Goal: Task Accomplishment & Management: Manage account settings

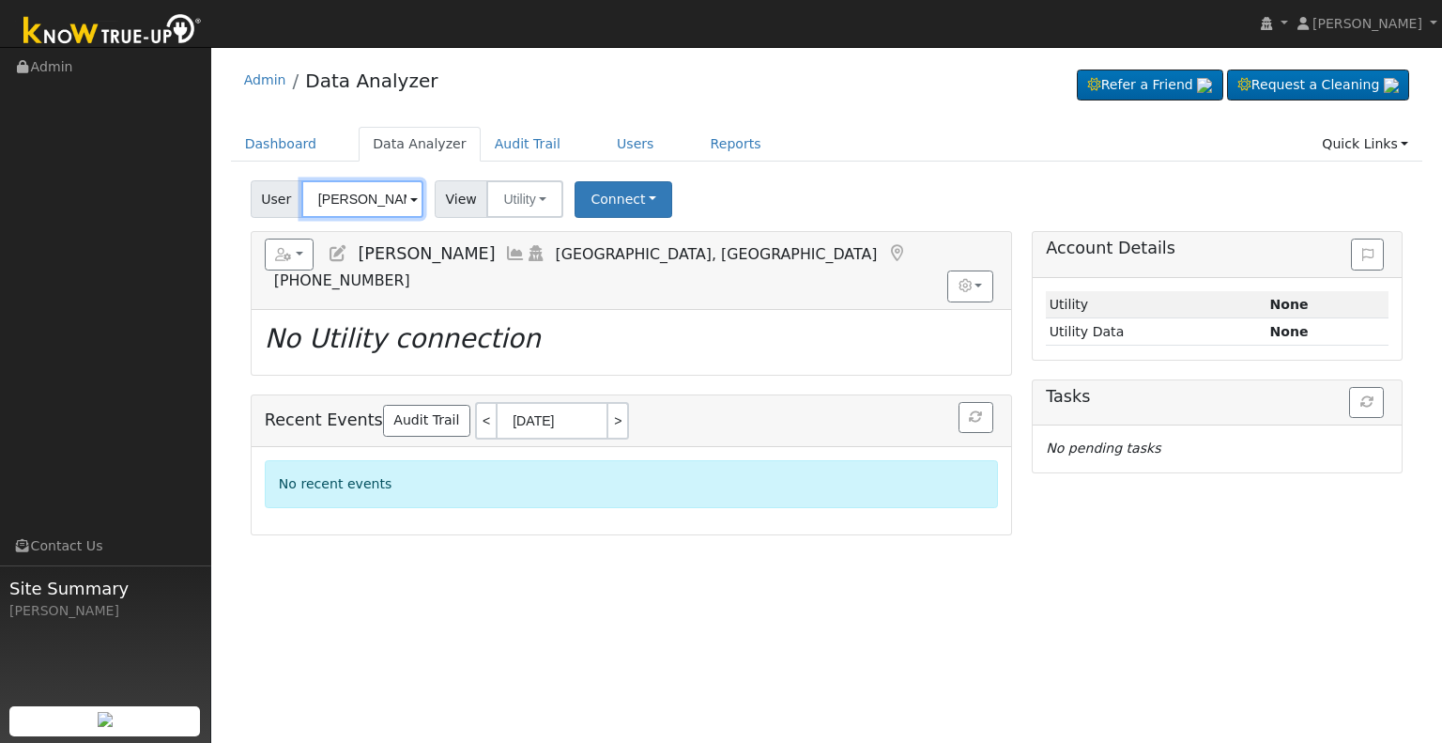
click at [369, 202] on input "[PERSON_NAME]" at bounding box center [362, 199] width 122 height 38
click at [369, 201] on input "[PERSON_NAME]" at bounding box center [362, 199] width 122 height 38
click at [366, 202] on input "[PERSON_NAME]" at bounding box center [362, 199] width 122 height 38
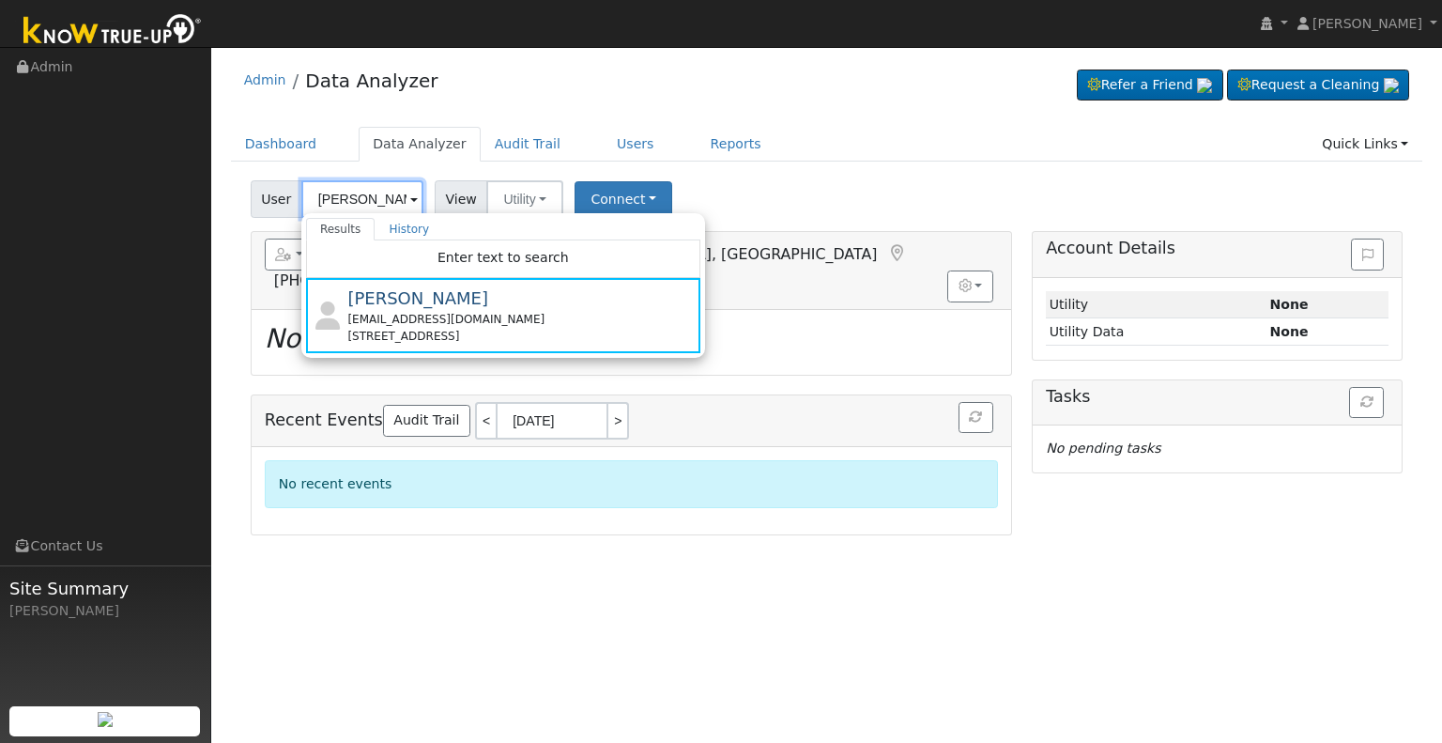
click at [366, 202] on input "[PERSON_NAME]" at bounding box center [362, 199] width 122 height 38
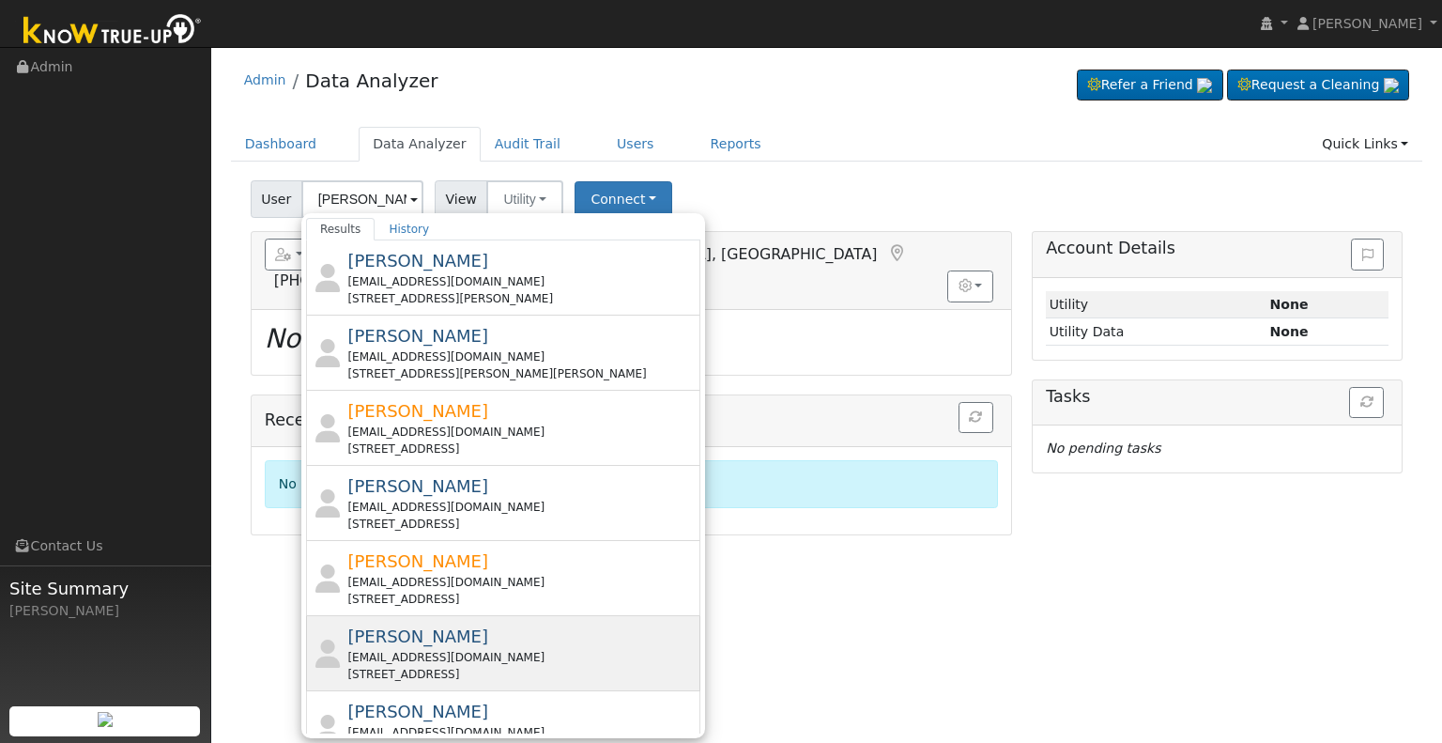
click at [490, 637] on div "[PERSON_NAME] [EMAIL_ADDRESS][DOMAIN_NAME] [STREET_ADDRESS]" at bounding box center [521, 652] width 348 height 59
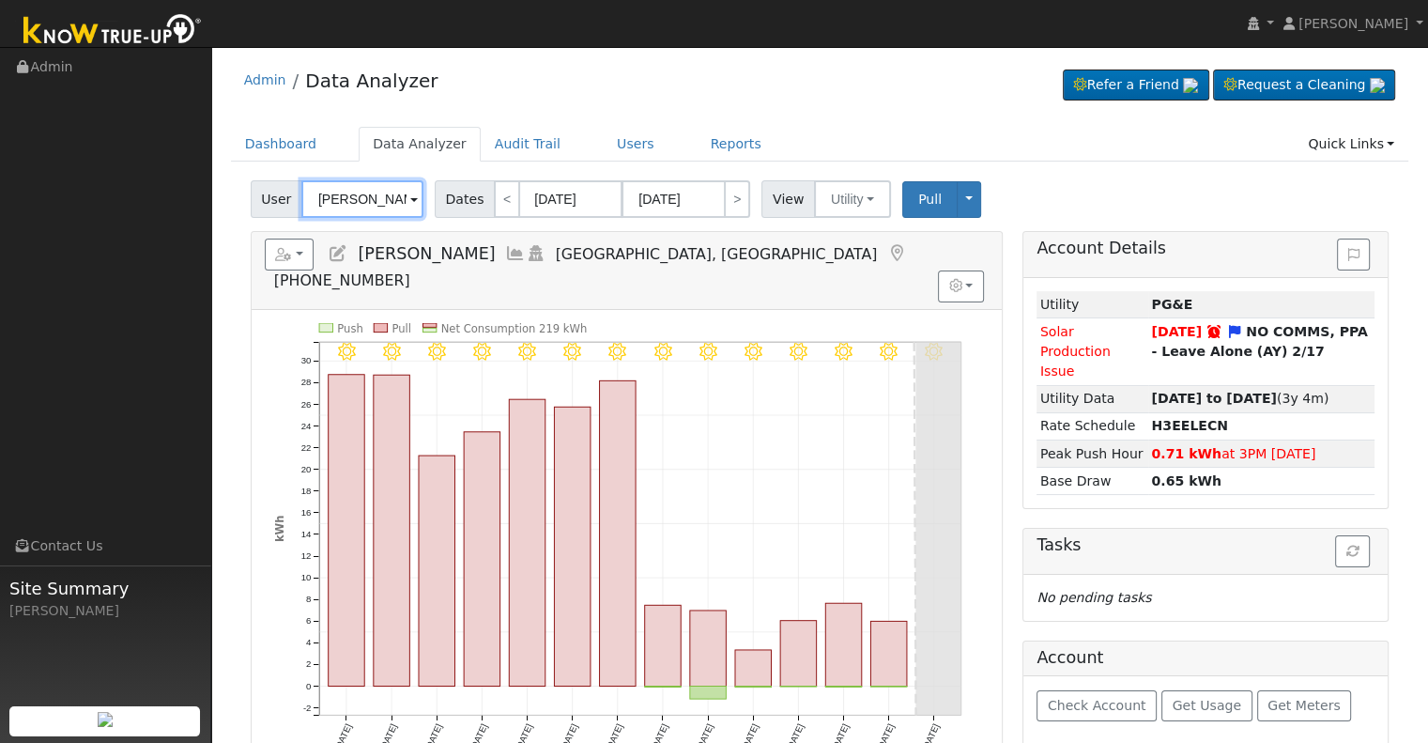
click at [366, 194] on input "[PERSON_NAME]" at bounding box center [362, 199] width 122 height 38
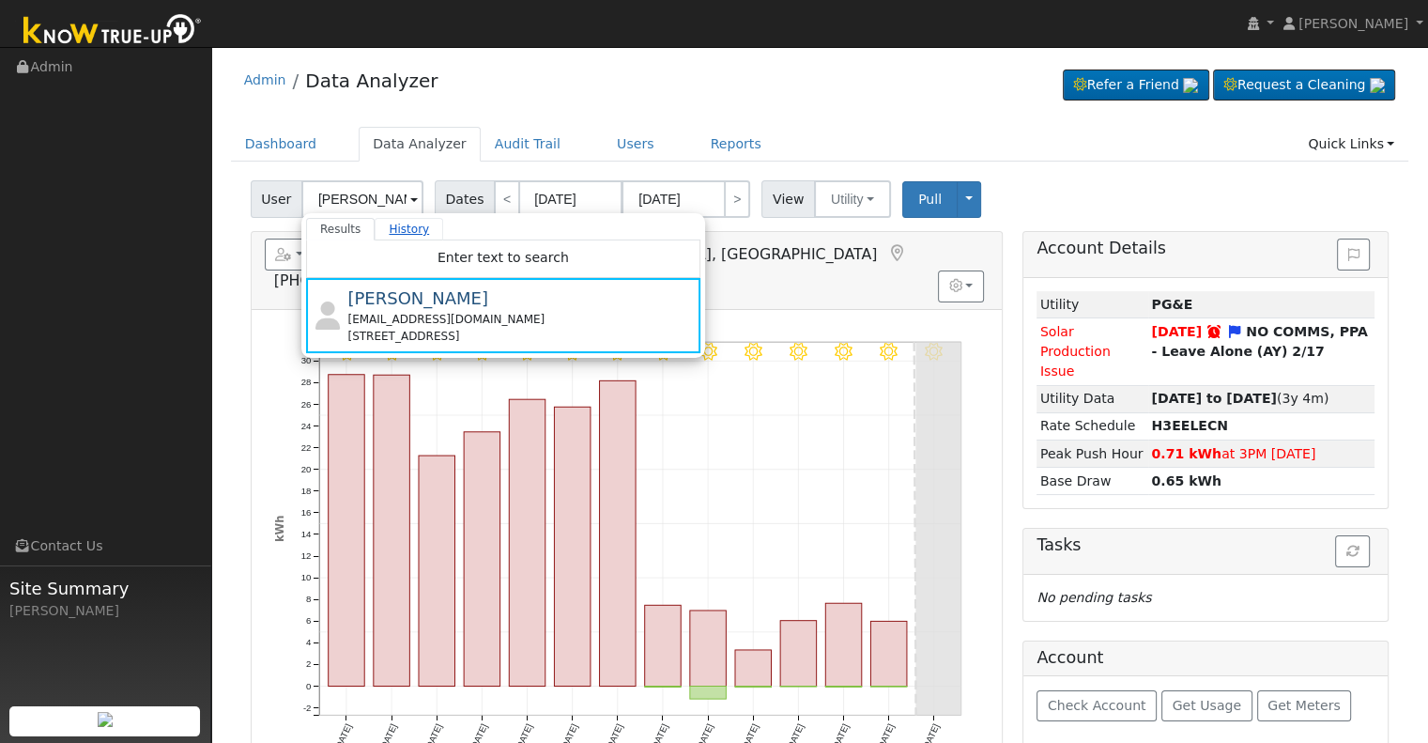
click at [402, 222] on link "History" at bounding box center [409, 229] width 69 height 23
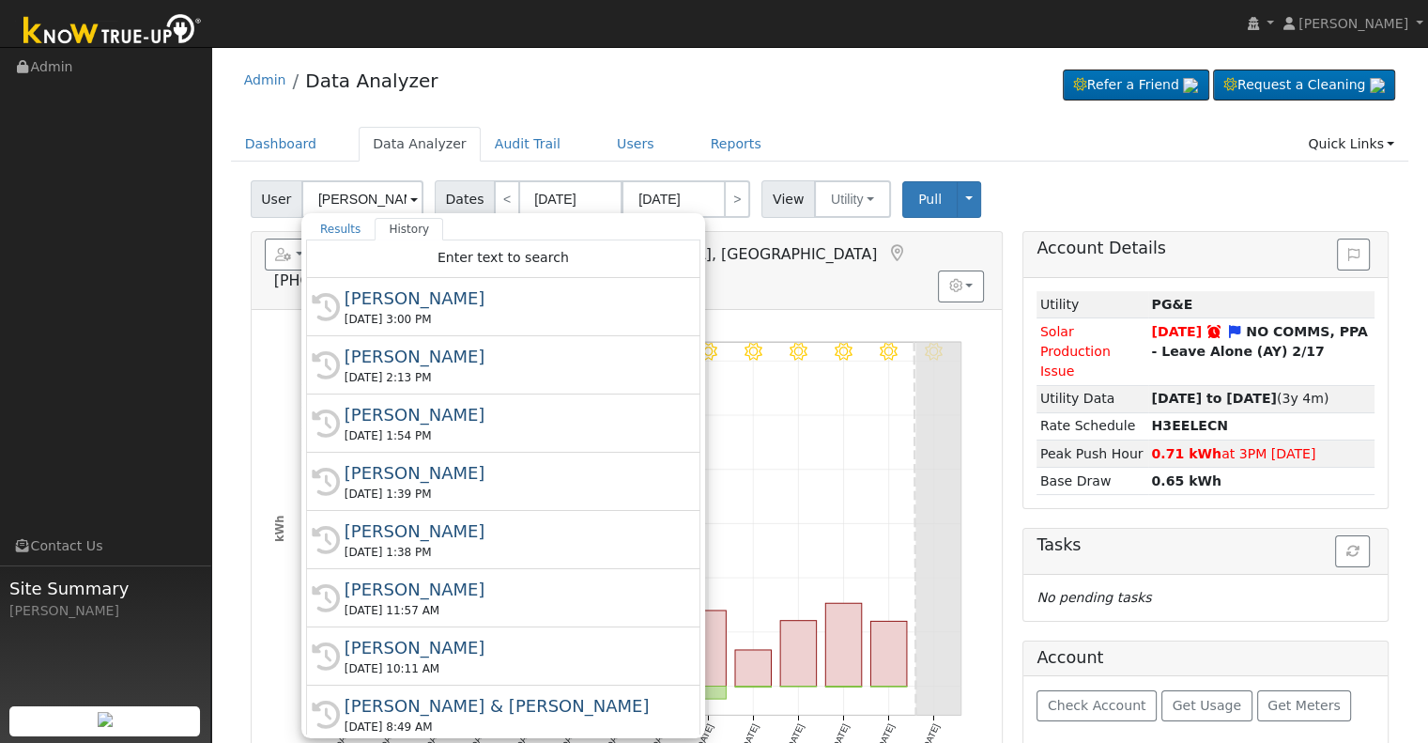
click at [398, 348] on div "[PERSON_NAME]" at bounding box center [512, 356] width 334 height 25
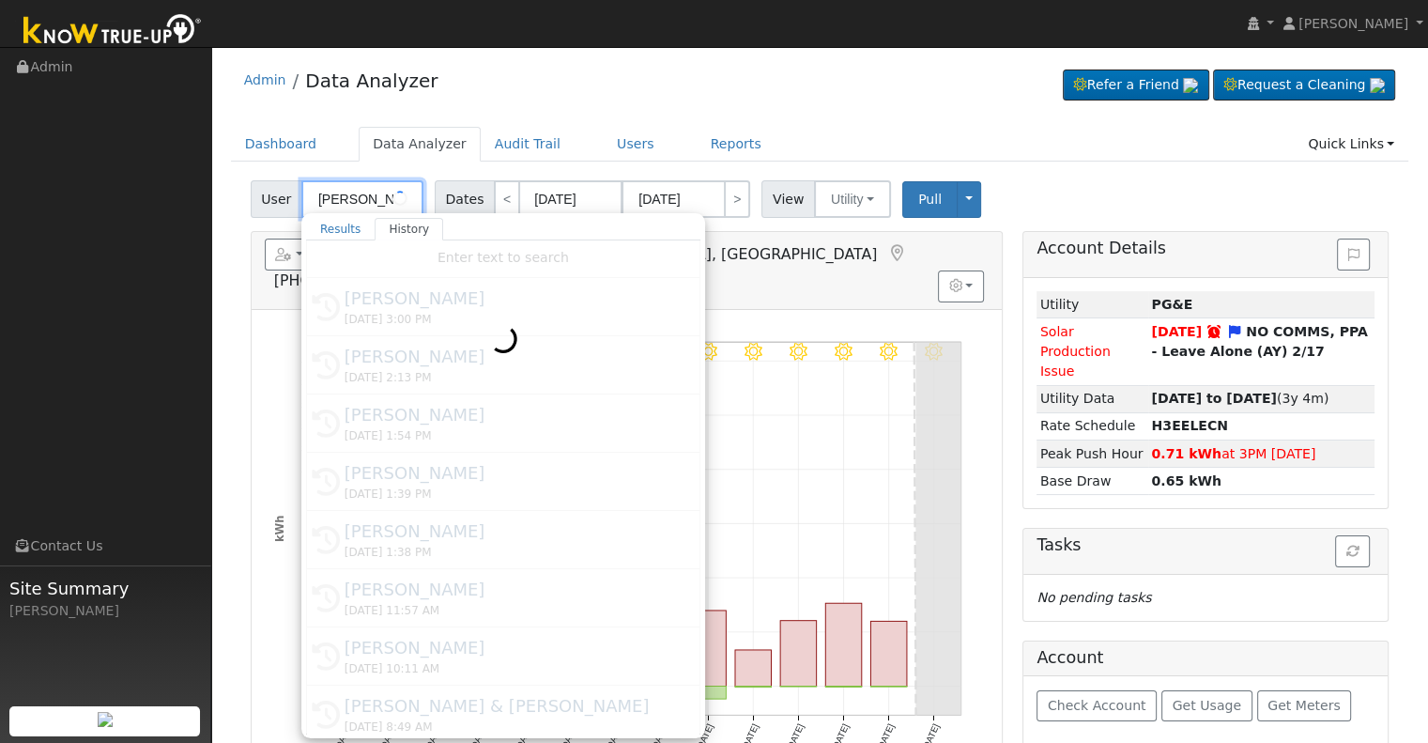
type input "[PERSON_NAME]"
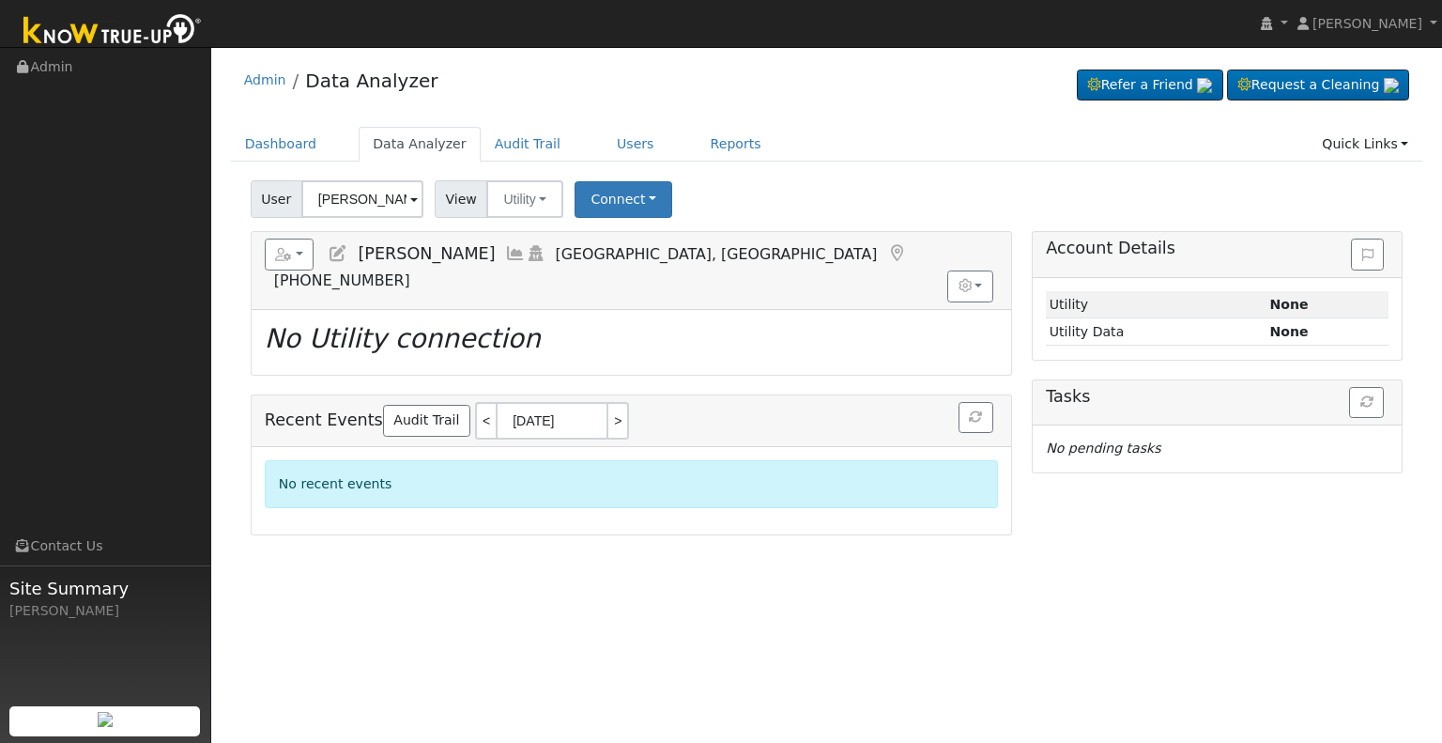
click at [334, 252] on icon at bounding box center [338, 253] width 21 height 17
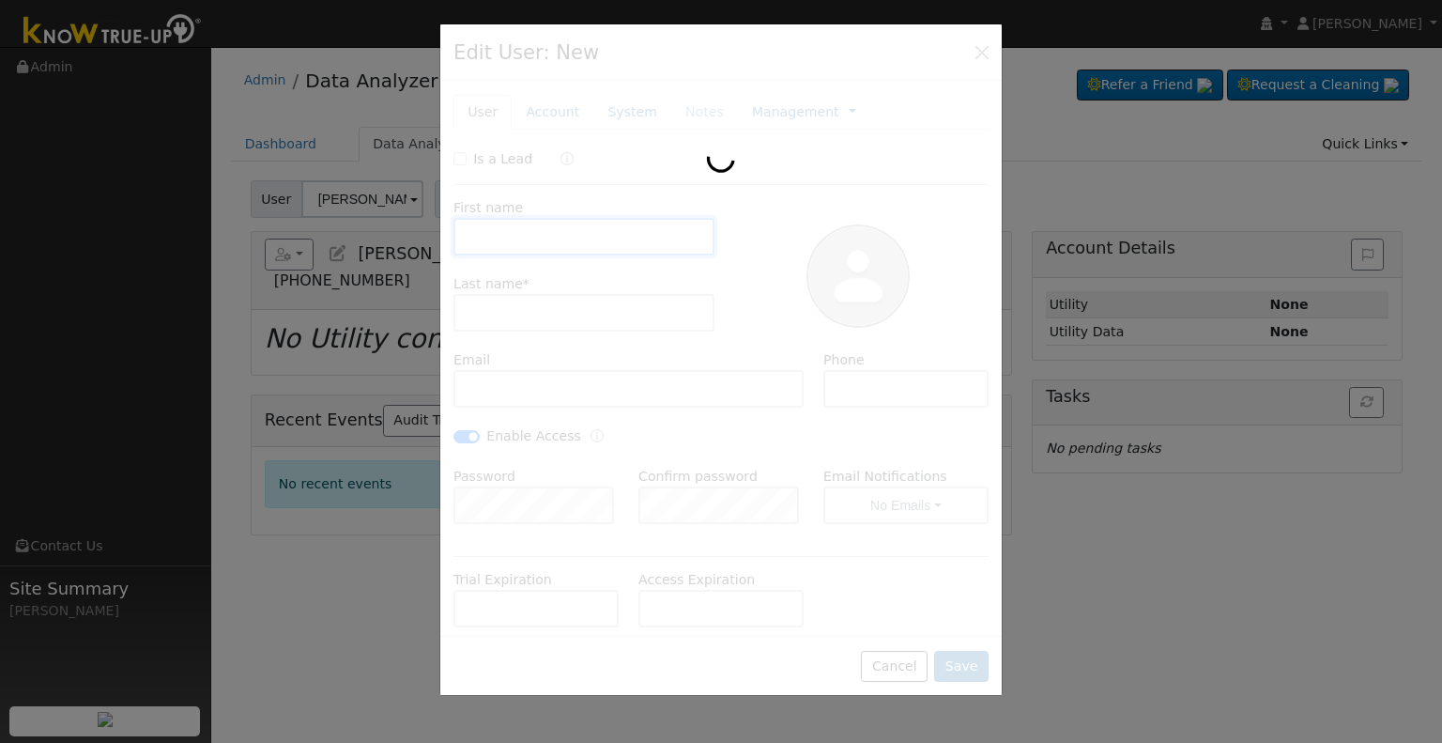
type input "[PERSON_NAME]"
type input "[EMAIL_ADDRESS][DOMAIN_NAME]"
type input "[PHONE_NUMBER]"
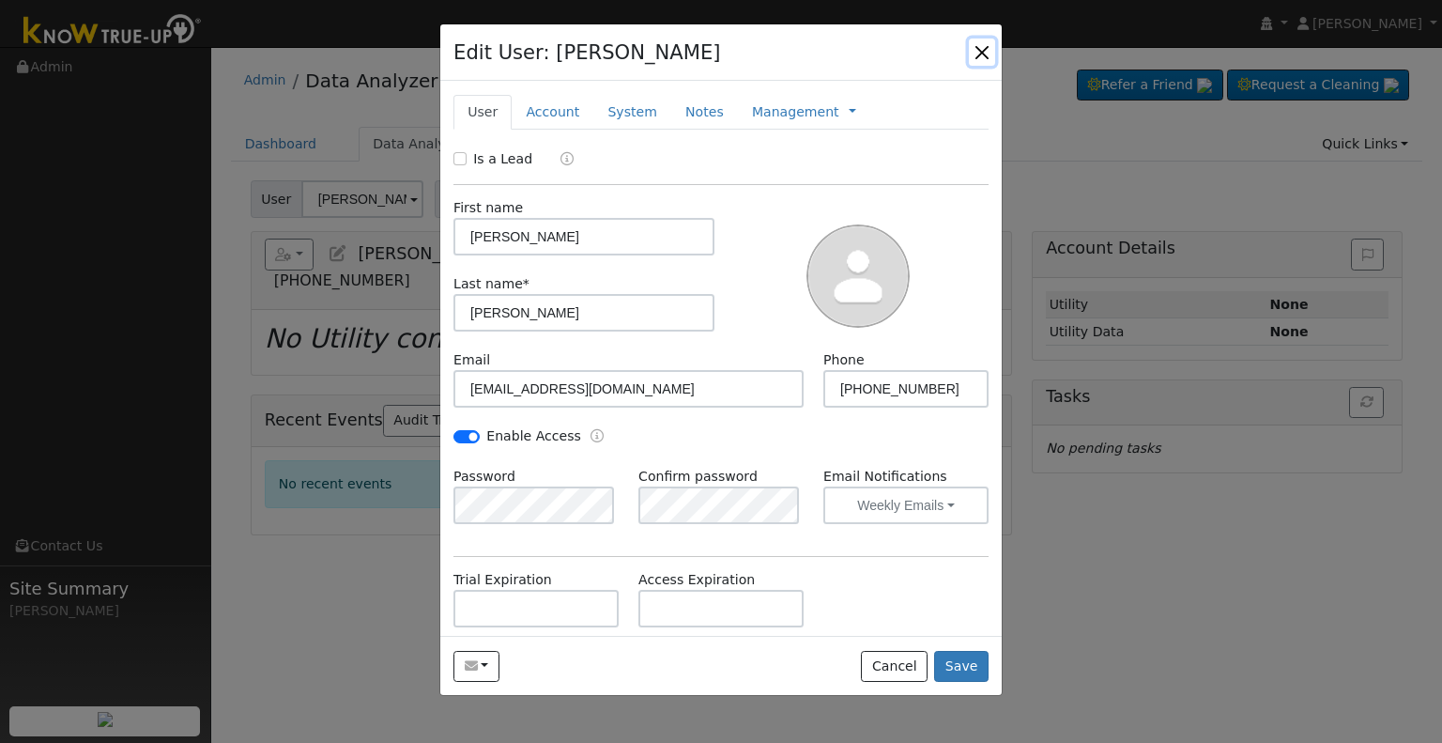
click at [987, 52] on button "button" at bounding box center [982, 51] width 26 height 26
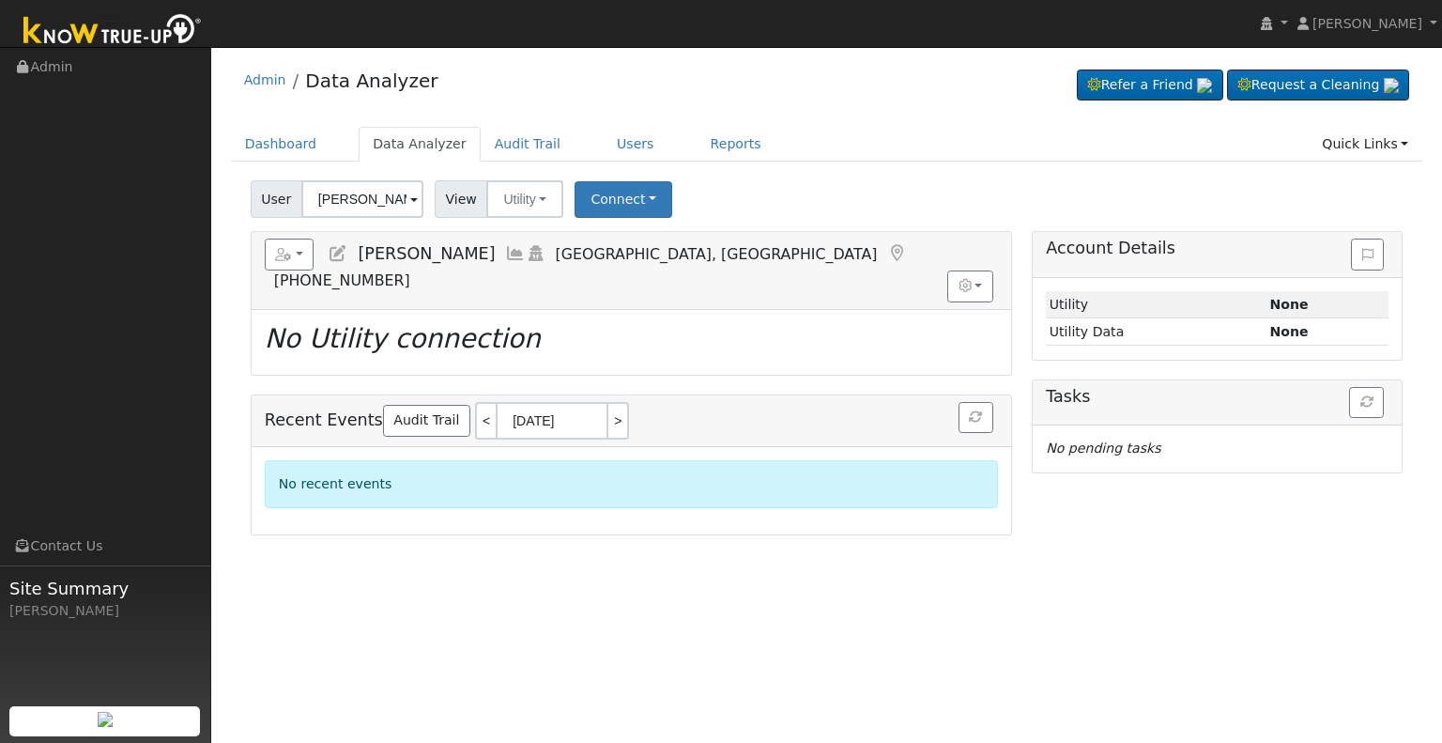
click at [336, 255] on icon at bounding box center [338, 253] width 21 height 17
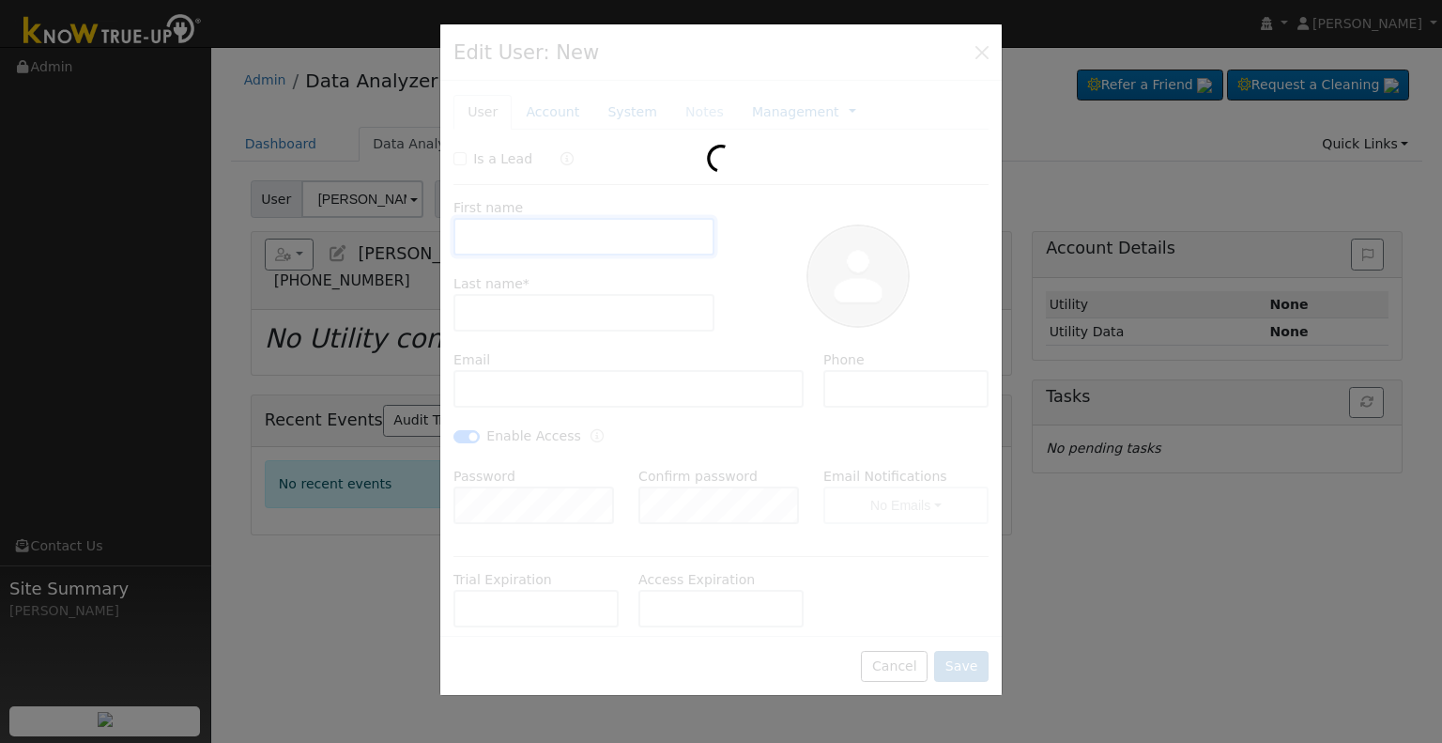
type input "[PERSON_NAME]"
type input "[EMAIL_ADDRESS][DOMAIN_NAME]"
type input "[PHONE_NUMBER]"
checkbox input "true"
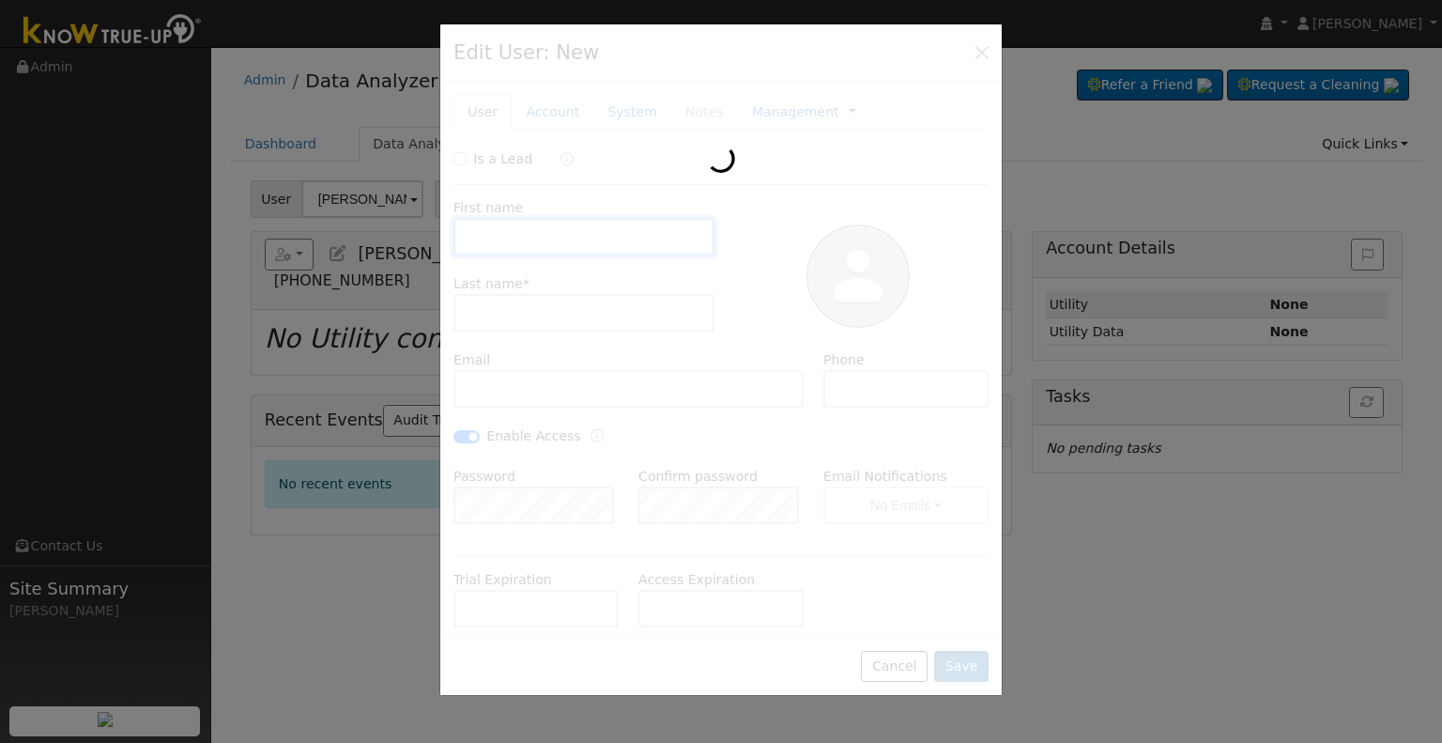
type input "Southern [US_STATE] Edison"
type input "Enphase Energy"
type input "8.6"
type input "20"
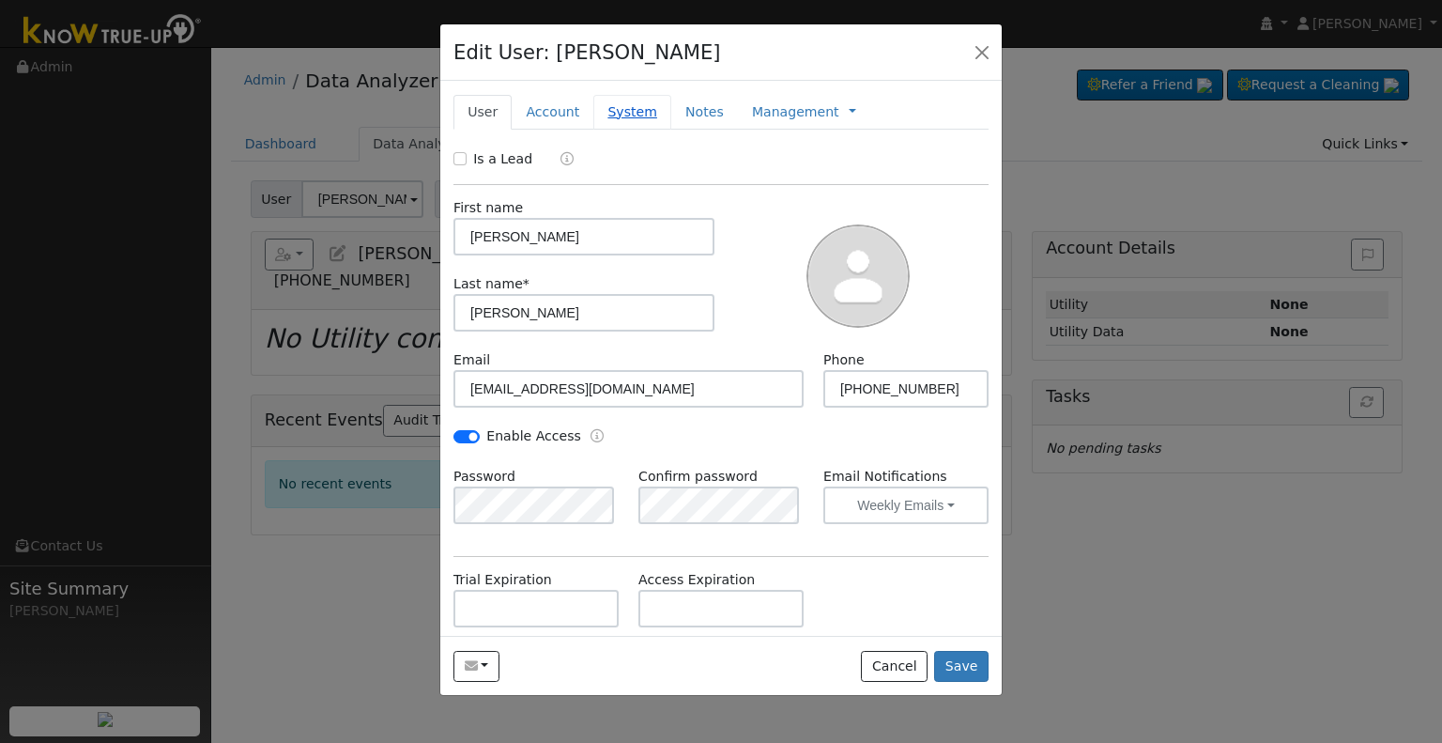
click at [622, 119] on link "System" at bounding box center [632, 112] width 78 height 35
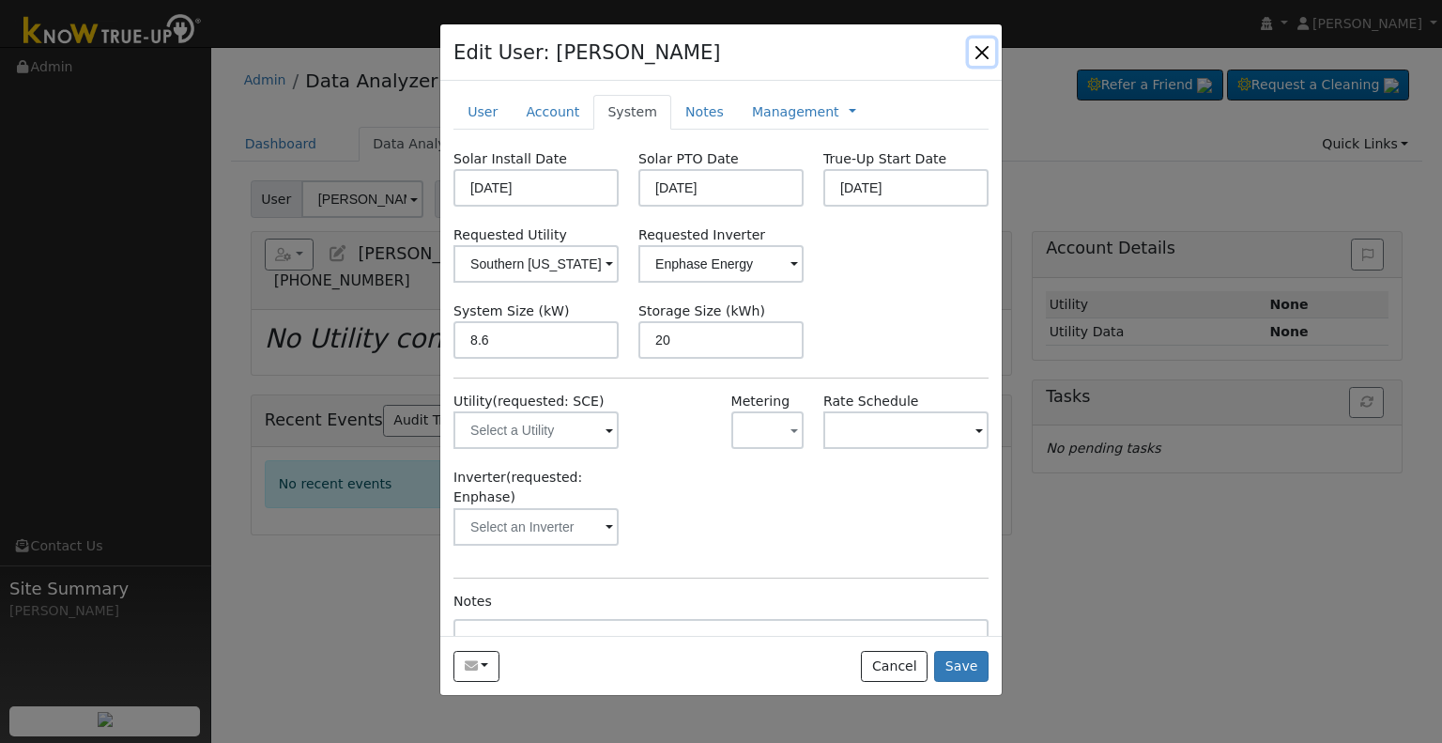
click at [976, 46] on button "button" at bounding box center [982, 51] width 26 height 26
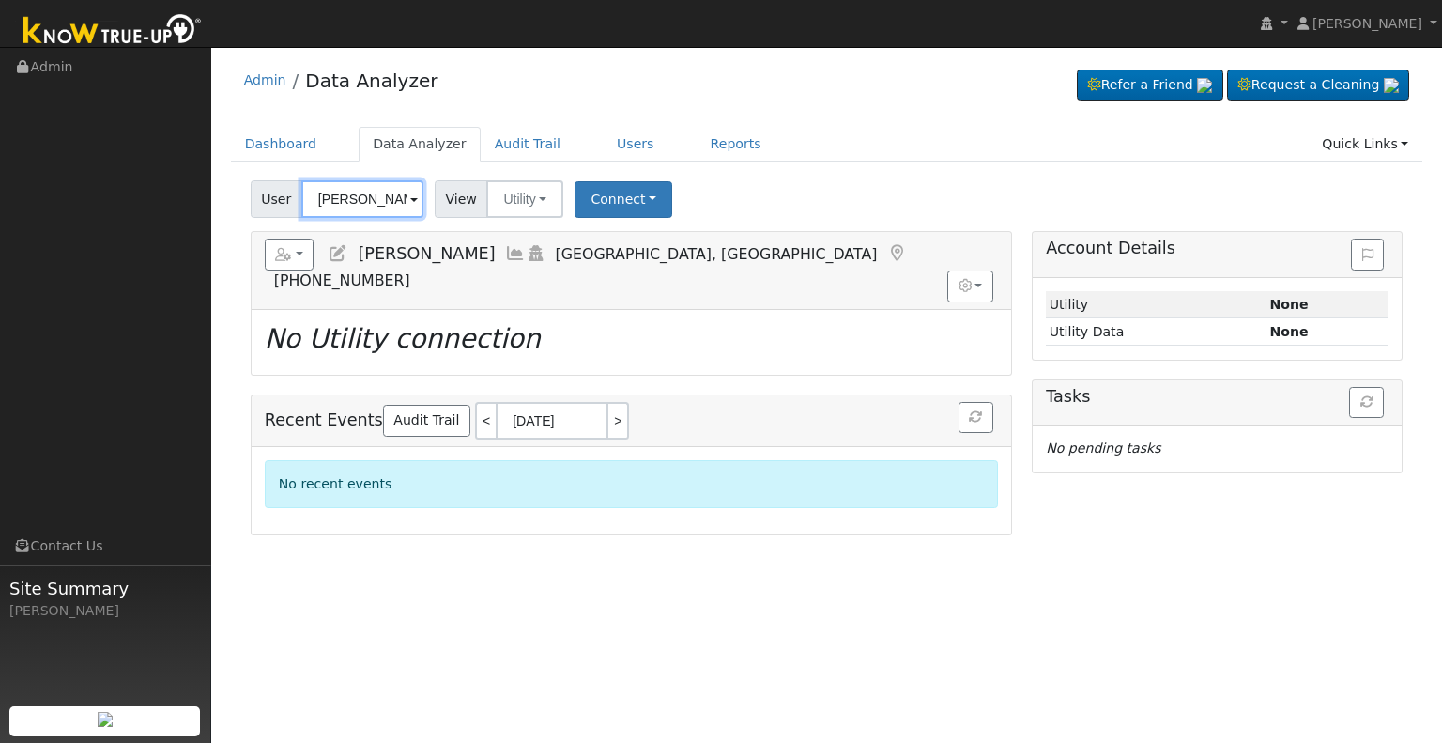
click at [335, 201] on input "[PERSON_NAME]" at bounding box center [362, 199] width 122 height 38
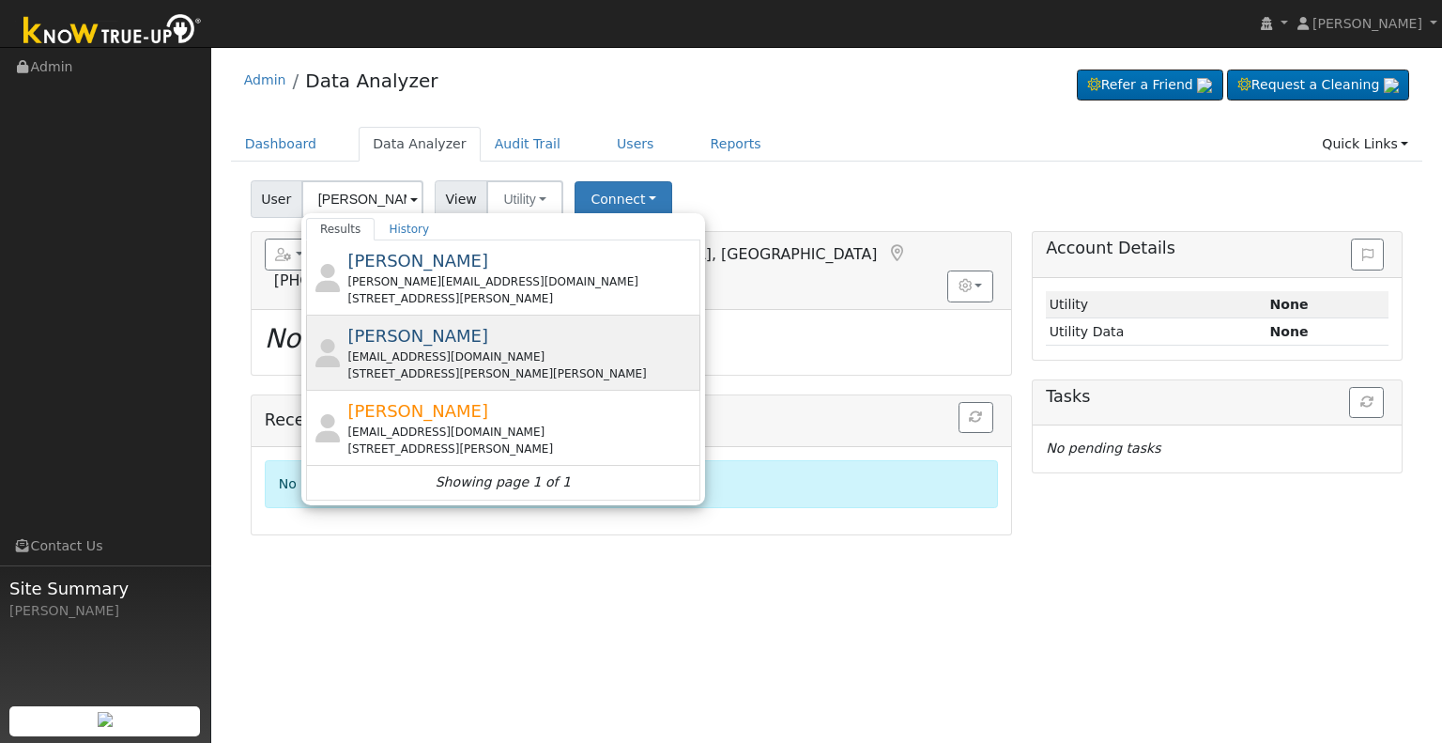
click at [496, 345] on div "[PERSON_NAME] [EMAIL_ADDRESS][DOMAIN_NAME] [STREET_ADDRESS][PERSON_NAME][PERSON…" at bounding box center [521, 352] width 348 height 59
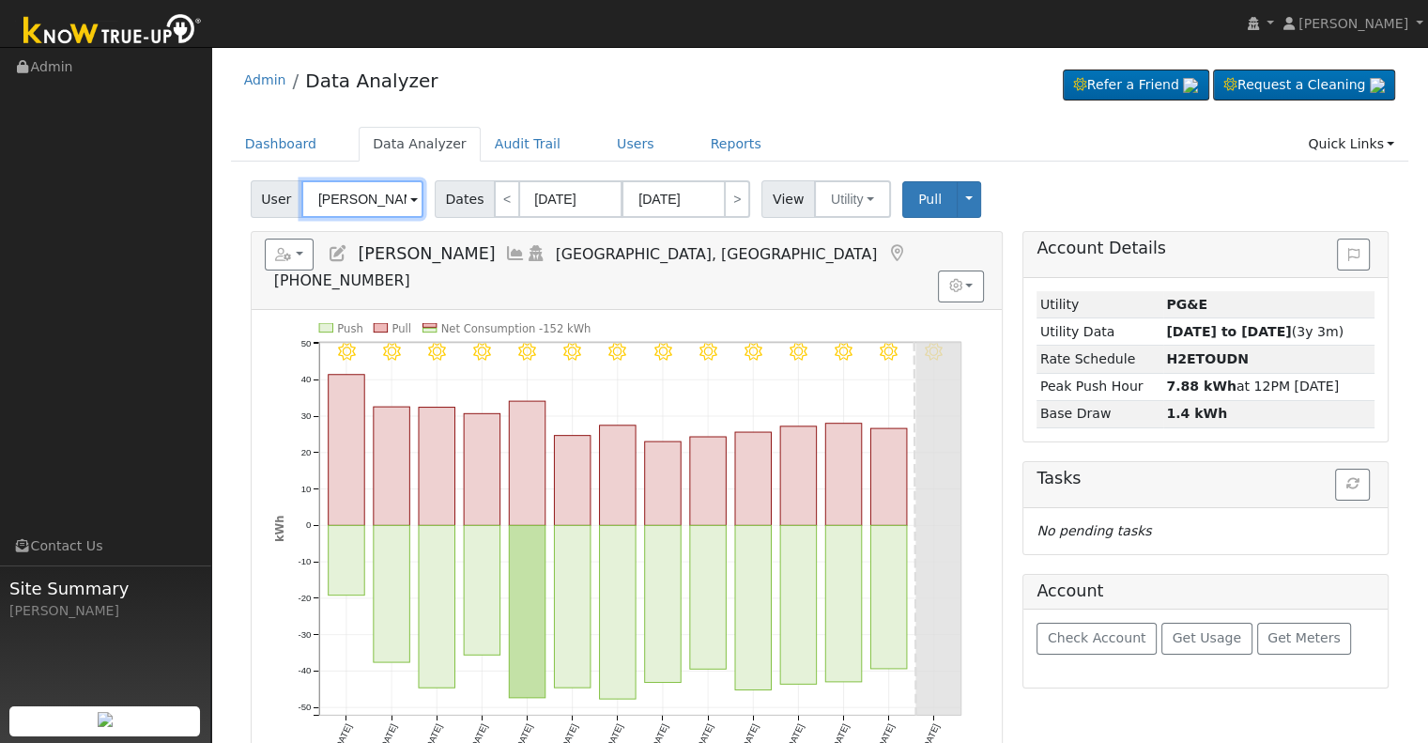
click at [354, 197] on input "[PERSON_NAME]" at bounding box center [362, 199] width 122 height 38
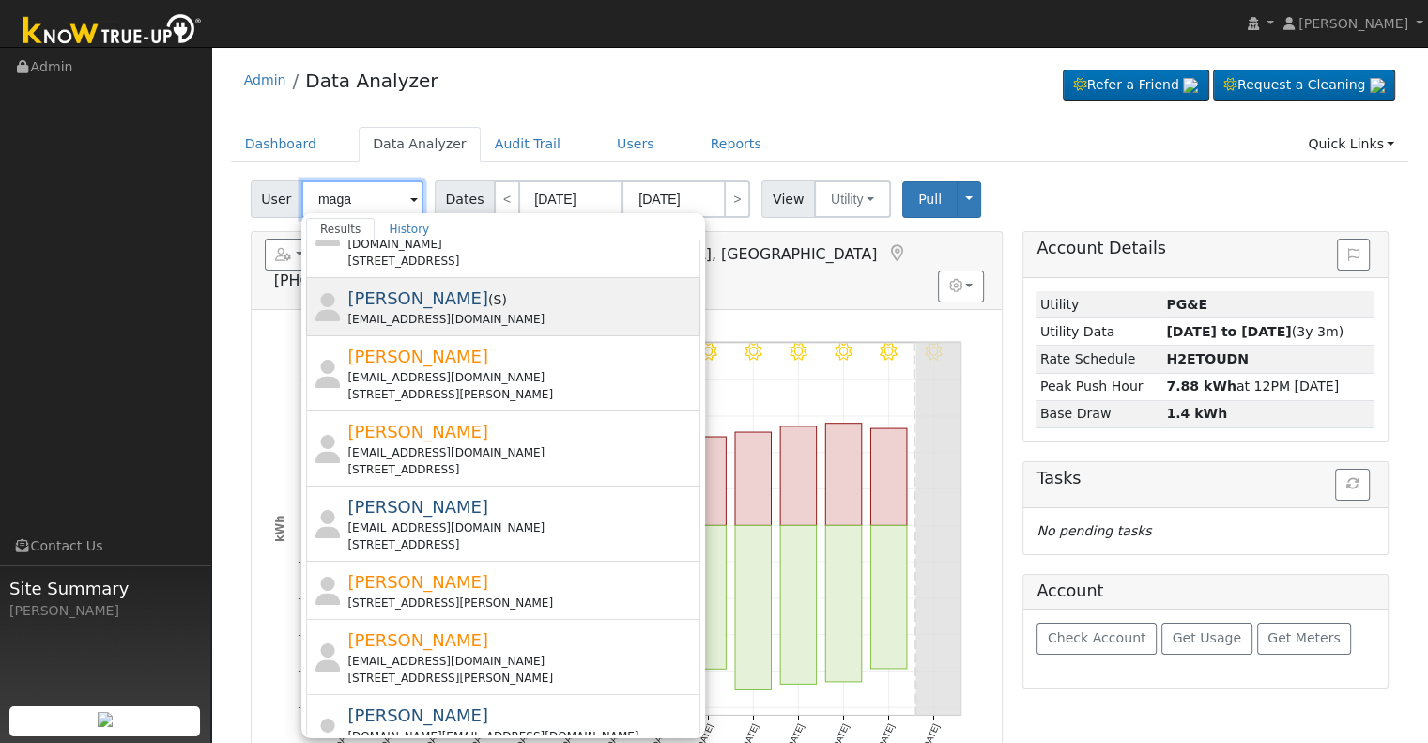
scroll to position [625, 0]
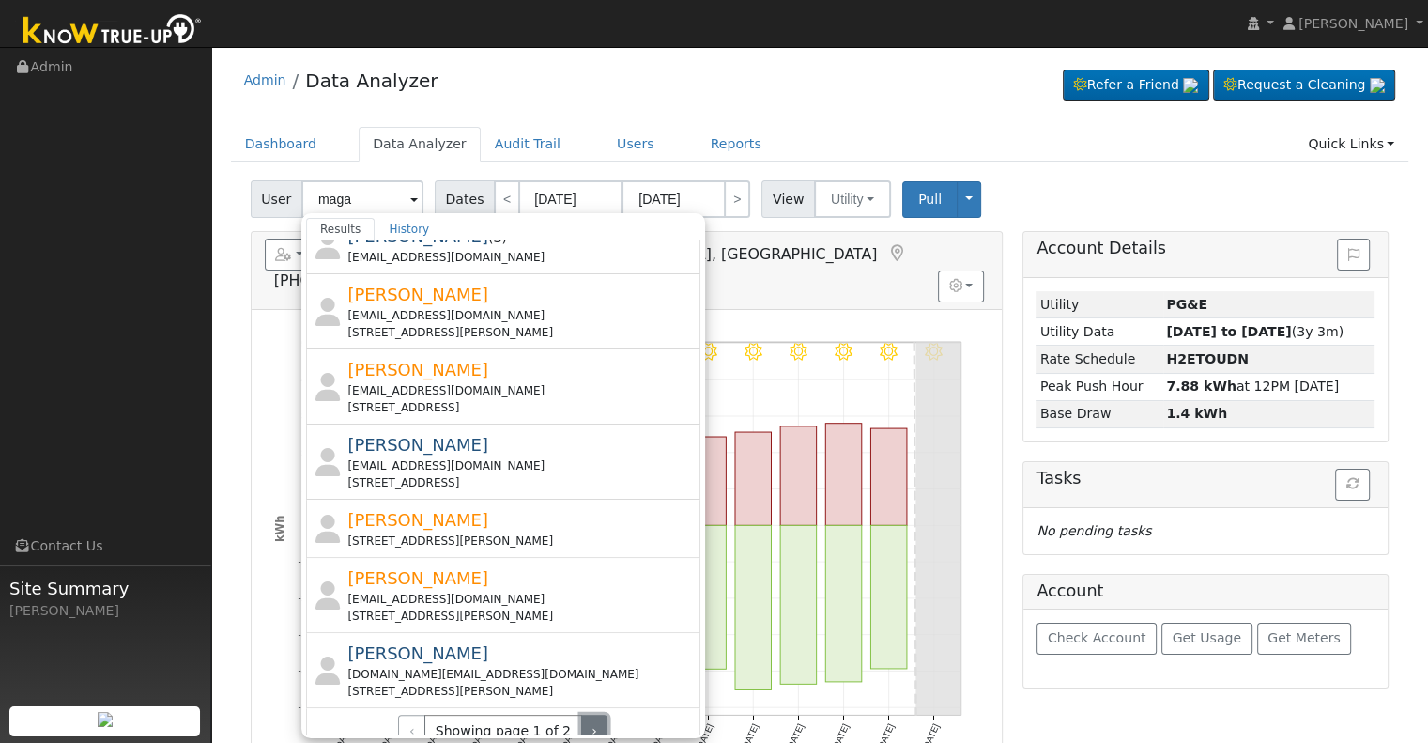
click at [581, 716] on button "›" at bounding box center [594, 730] width 27 height 32
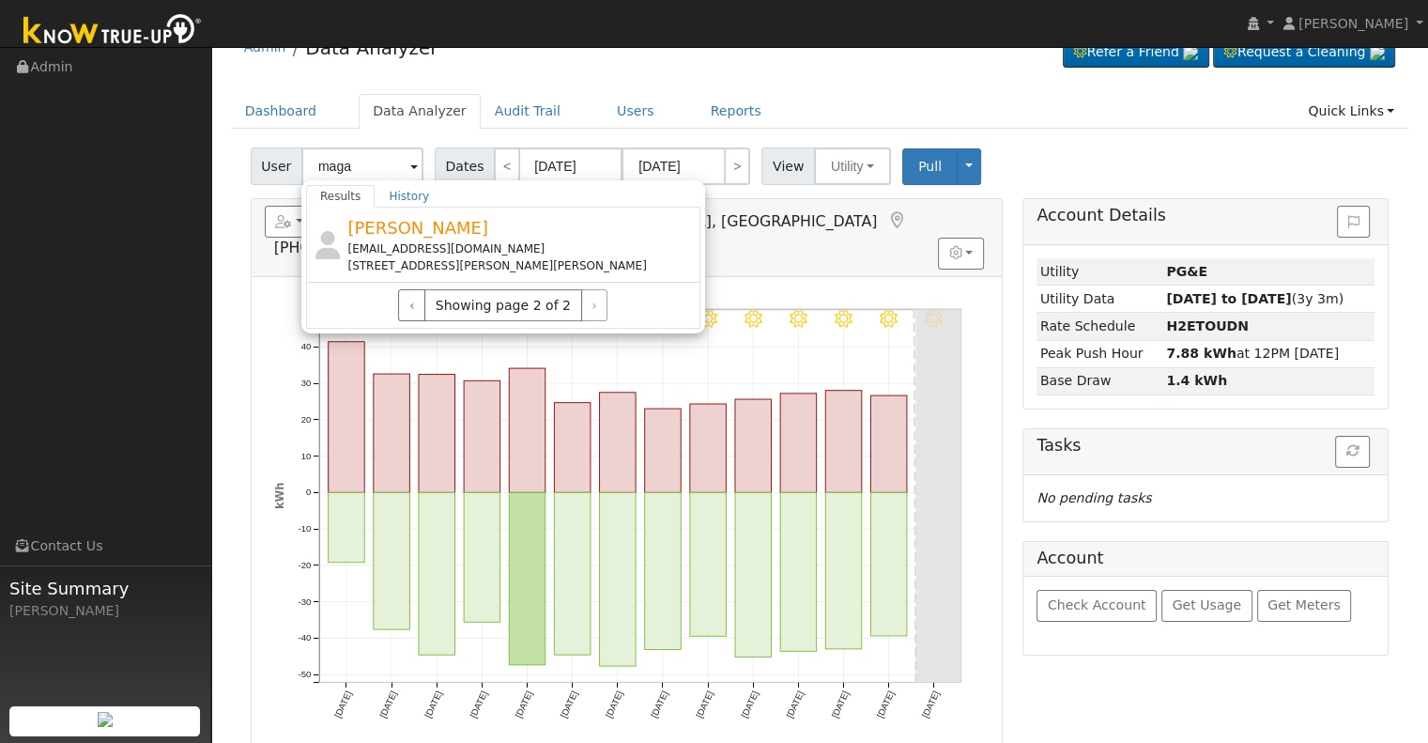
scroll to position [0, 0]
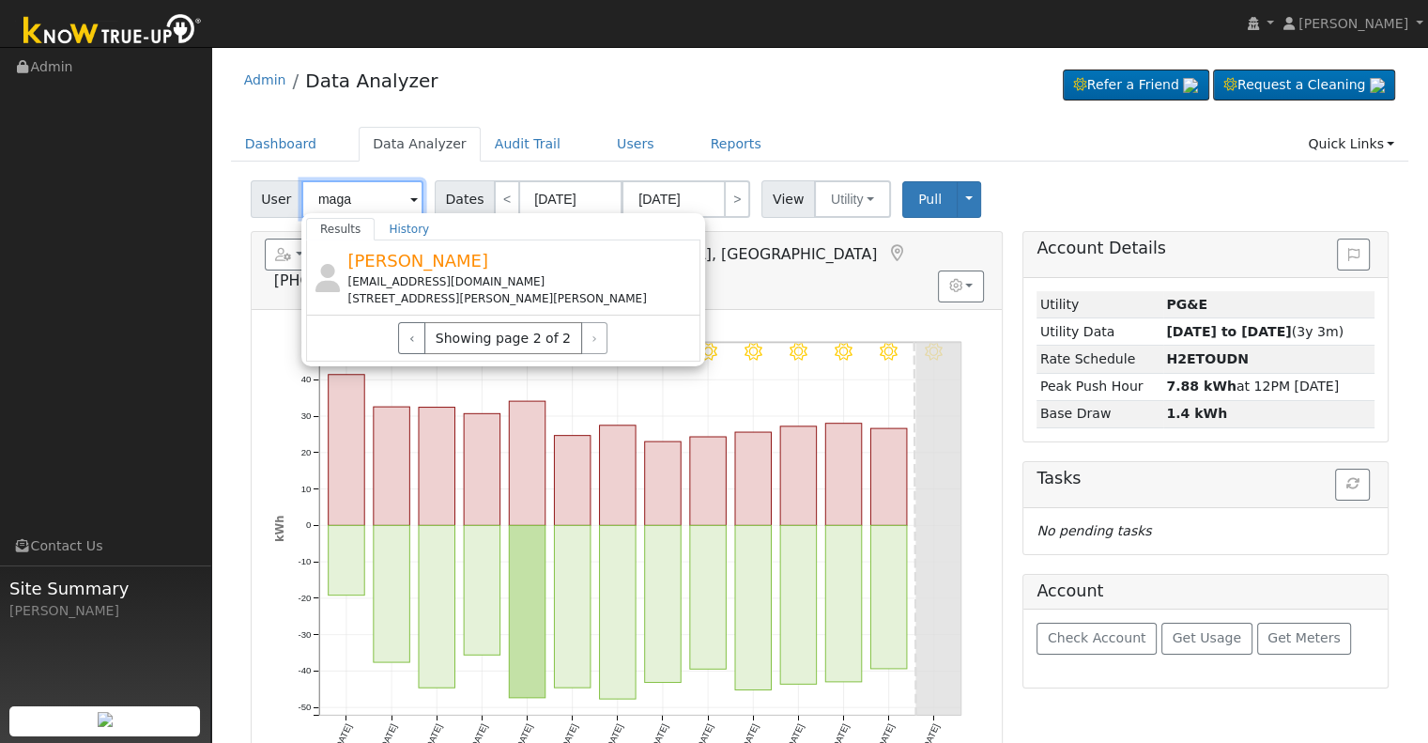
click at [366, 202] on input "maga" at bounding box center [362, 199] width 122 height 38
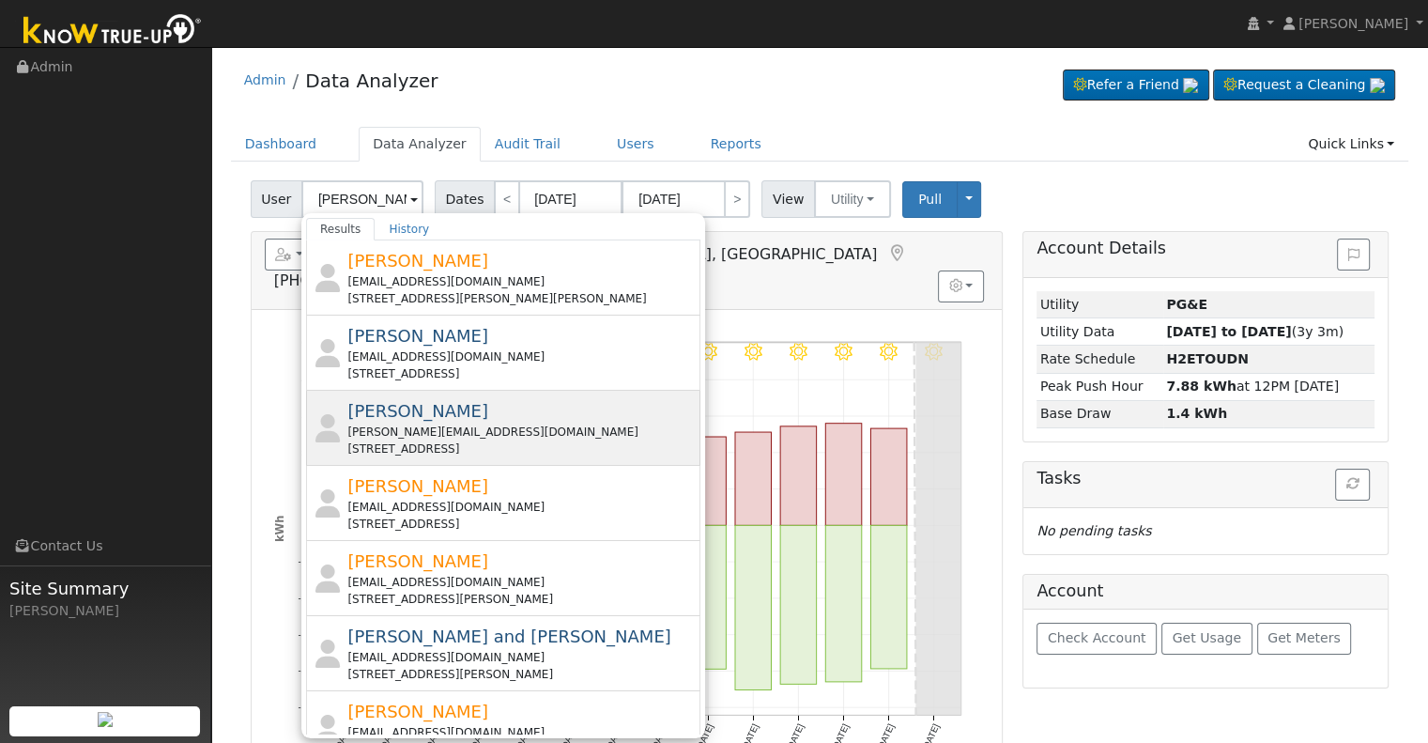
click at [530, 423] on div "[PERSON_NAME][EMAIL_ADDRESS][DOMAIN_NAME]" at bounding box center [521, 431] width 348 height 17
type input "[PERSON_NAME]"
